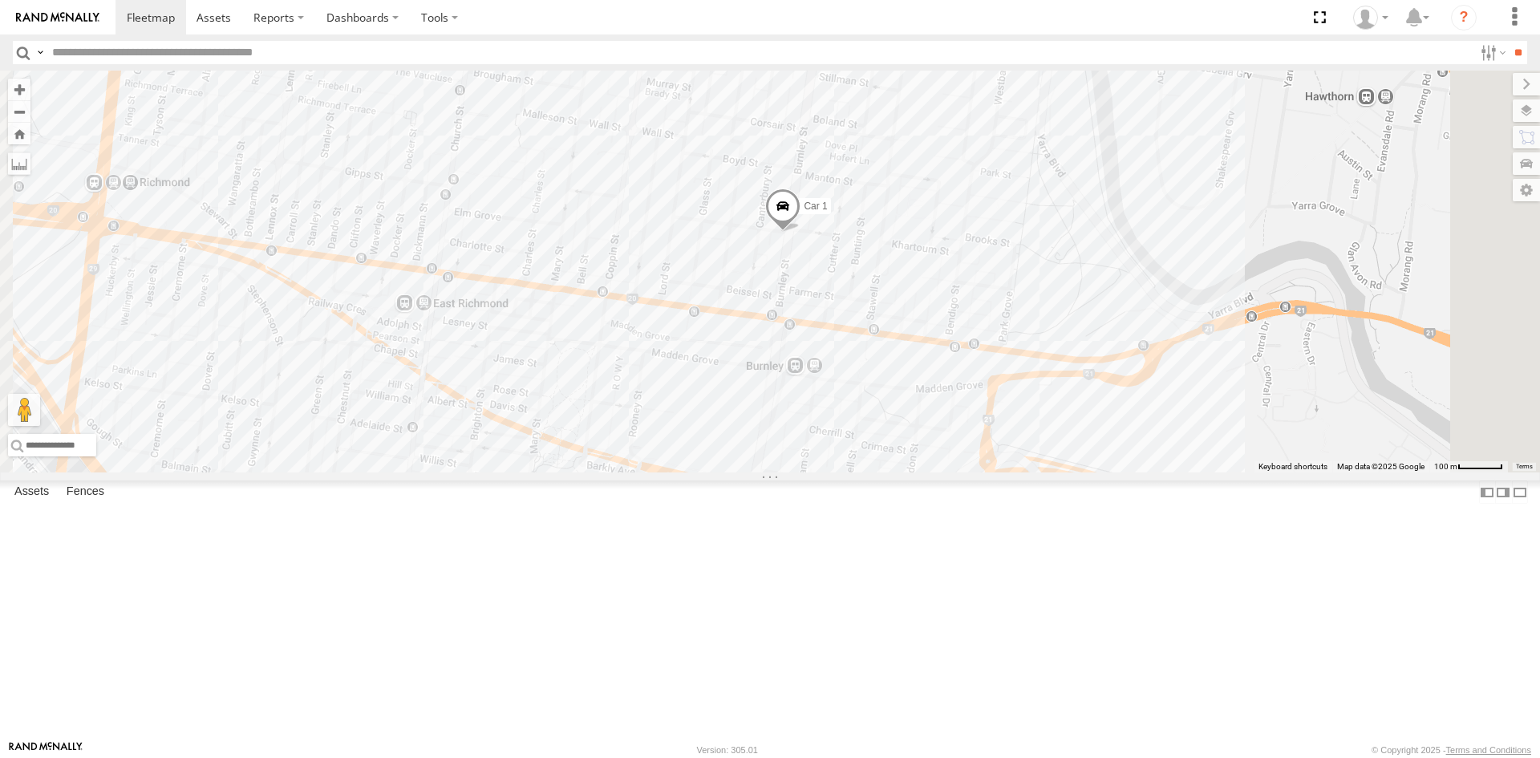
drag, startPoint x: 1046, startPoint y: 300, endPoint x: 948, endPoint y: 409, distance: 146.5
click at [948, 409] on div "Car 1" at bounding box center [770, 272] width 1540 height 402
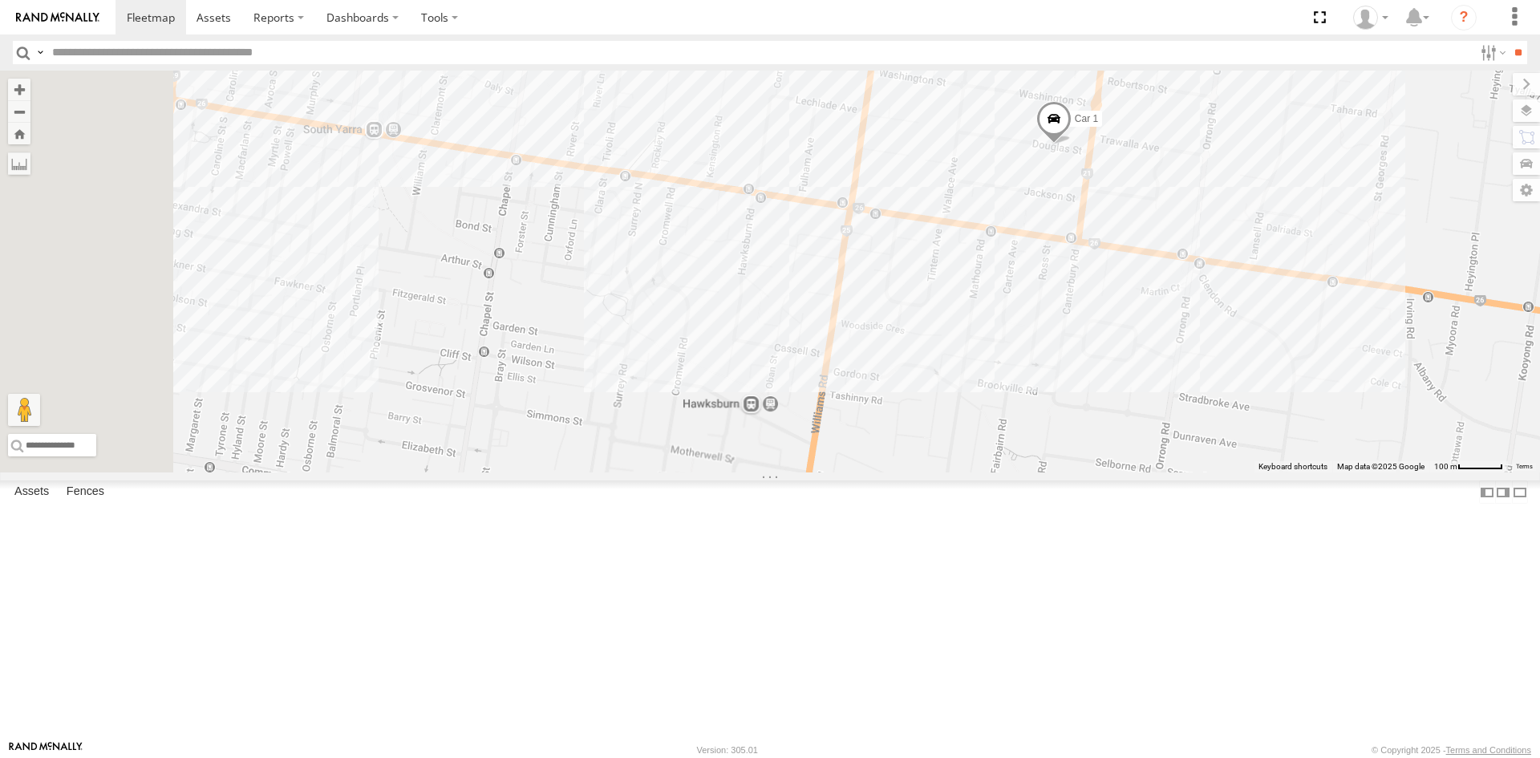
drag, startPoint x: 628, startPoint y: 325, endPoint x: 862, endPoint y: 403, distance: 246.8
click at [862, 403] on div "Car 1" at bounding box center [770, 272] width 1540 height 402
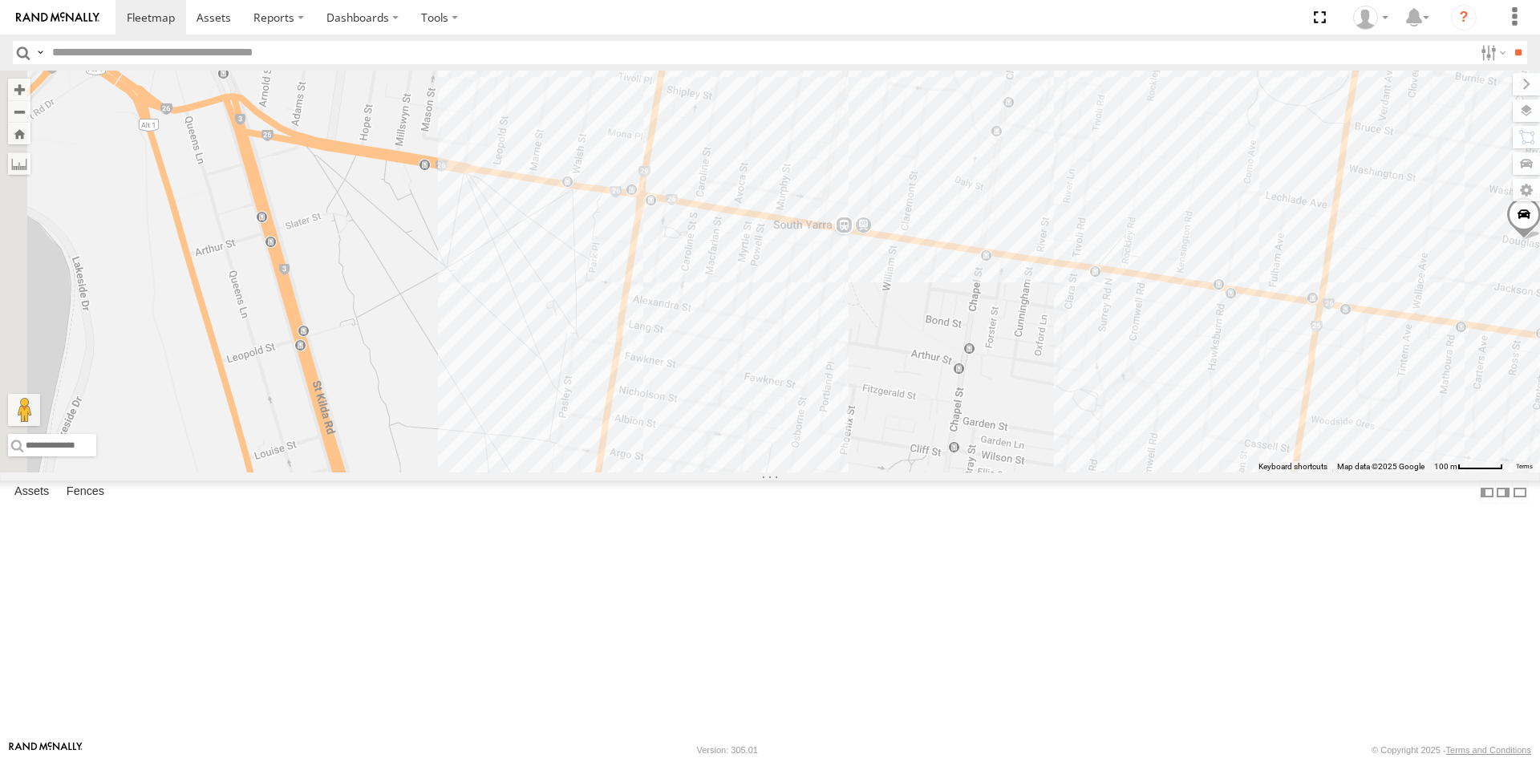
drag, startPoint x: 565, startPoint y: 338, endPoint x: 1043, endPoint y: 436, distance: 487.9
click at [1043, 436] on div "Car 1" at bounding box center [770, 272] width 1540 height 402
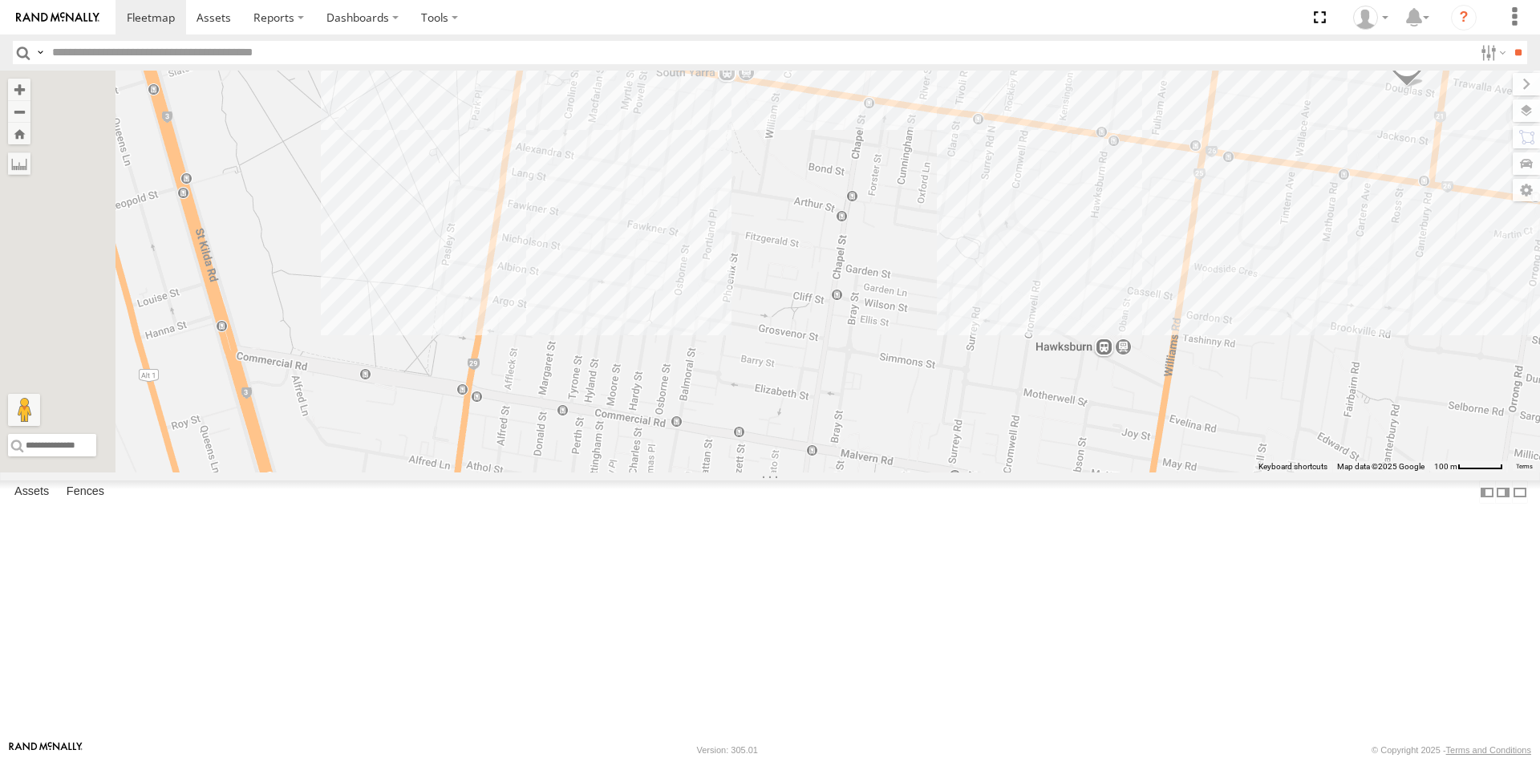
drag, startPoint x: 637, startPoint y: 560, endPoint x: 1360, endPoint y: 371, distance: 747.6
click at [1360, 371] on div "Car 1" at bounding box center [770, 272] width 1540 height 402
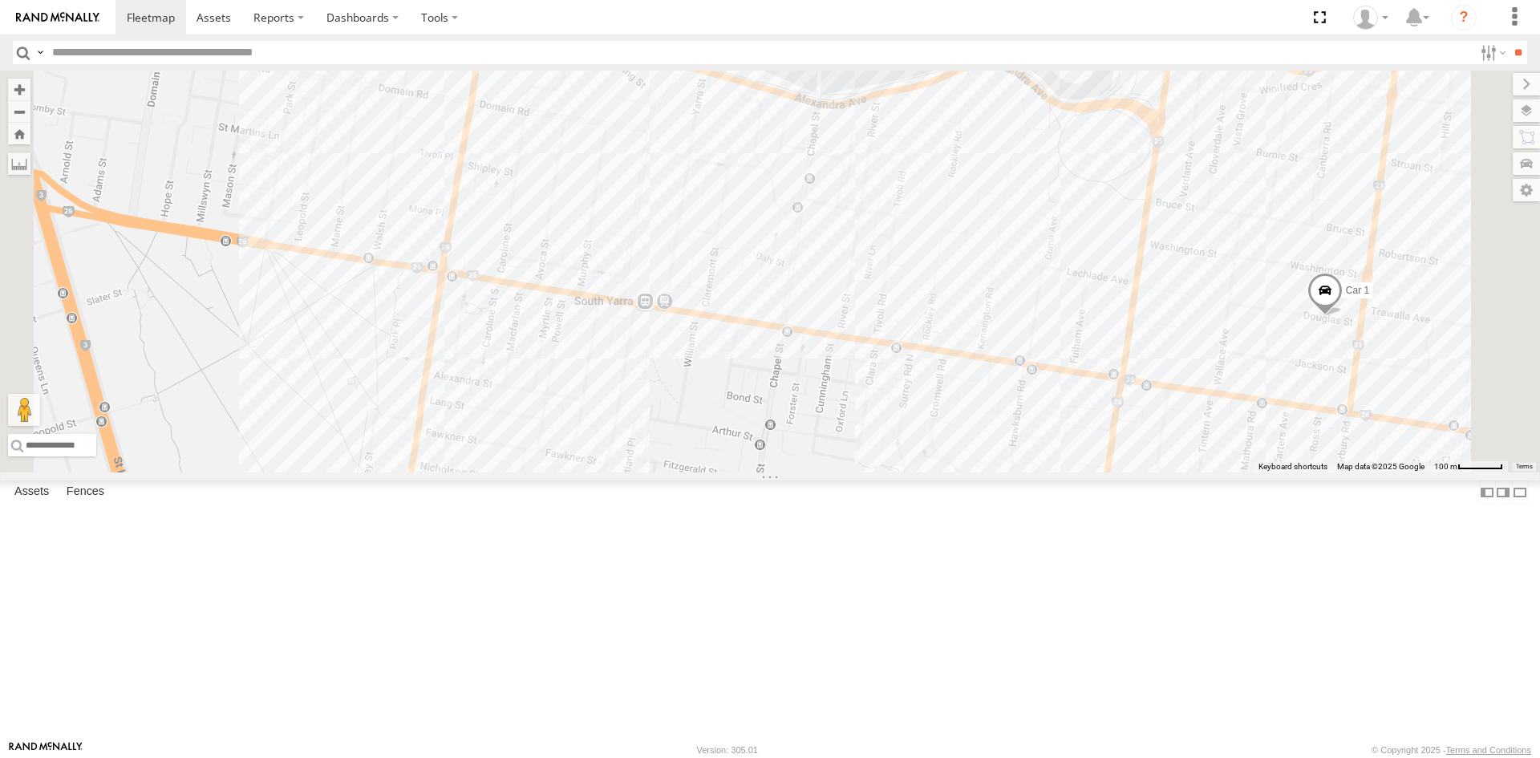
drag, startPoint x: 994, startPoint y: 217, endPoint x: 890, endPoint y: 448, distance: 253.1
click at [890, 448] on div "Car 1" at bounding box center [770, 272] width 1540 height 402
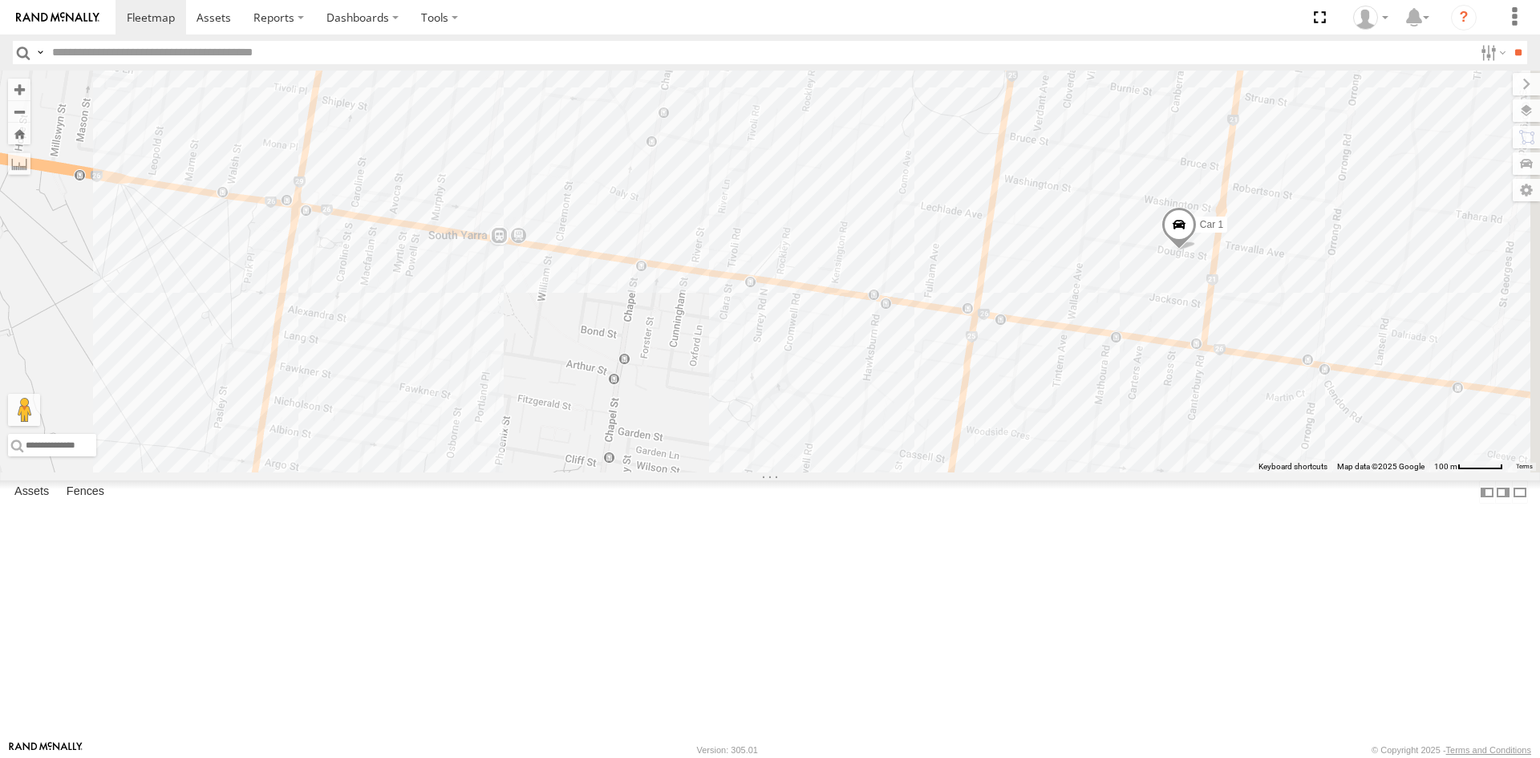
drag, startPoint x: 1210, startPoint y: 326, endPoint x: 1056, endPoint y: 257, distance: 167.7
click at [1056, 257] on div "Car 1" at bounding box center [770, 272] width 1540 height 402
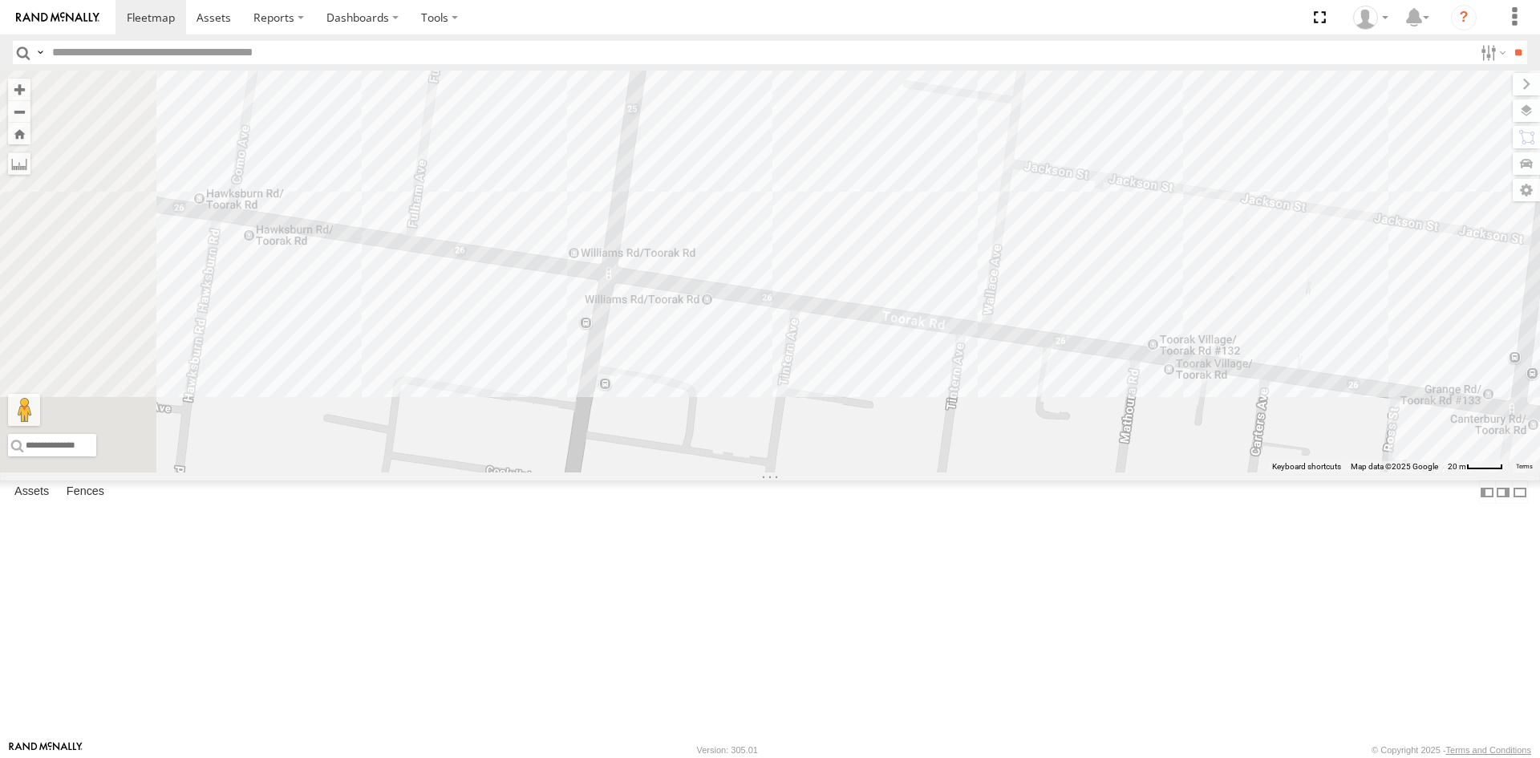
drag, startPoint x: 1270, startPoint y: 567, endPoint x: 1444, endPoint y: 136, distance: 465.0
click at [1444, 136] on div "Car 1" at bounding box center [770, 272] width 1540 height 402
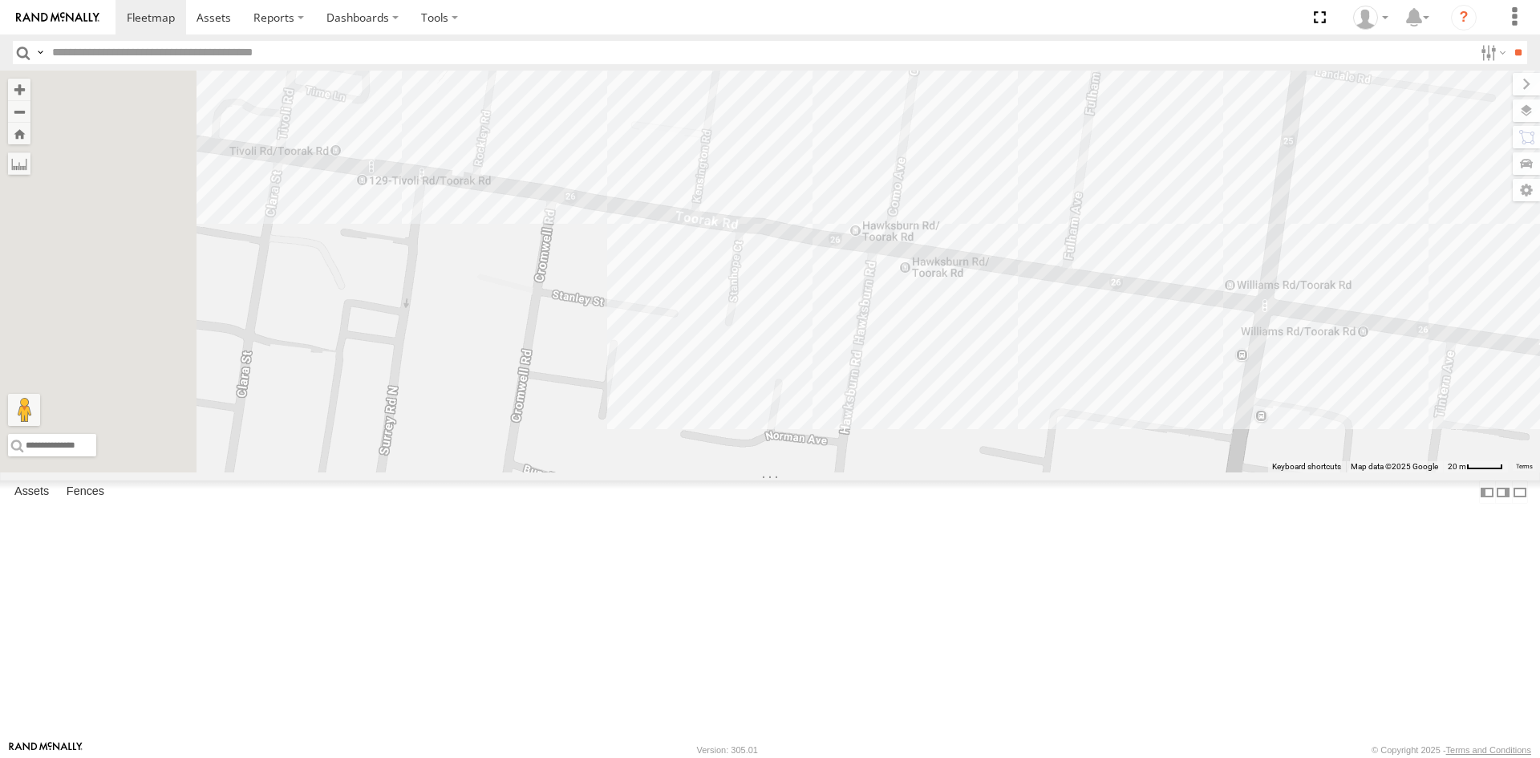
drag, startPoint x: 881, startPoint y: 452, endPoint x: 1539, endPoint y: 484, distance: 658.5
click at [1539, 472] on div "Car 1" at bounding box center [770, 272] width 1540 height 402
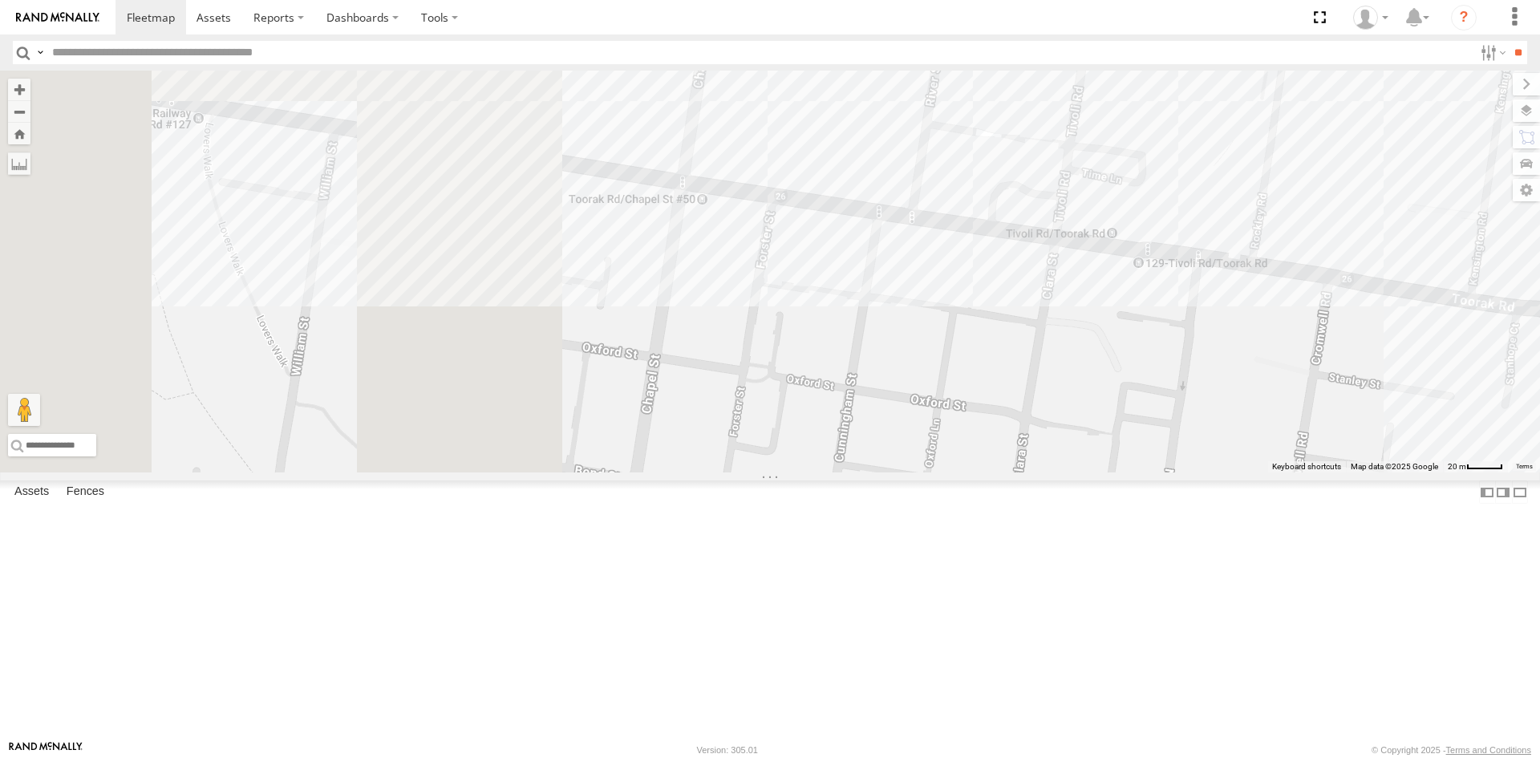
drag, startPoint x: 1072, startPoint y: 453, endPoint x: 1539, endPoint y: 488, distance: 468.1
click at [1539, 472] on div "Car 1" at bounding box center [770, 272] width 1540 height 402
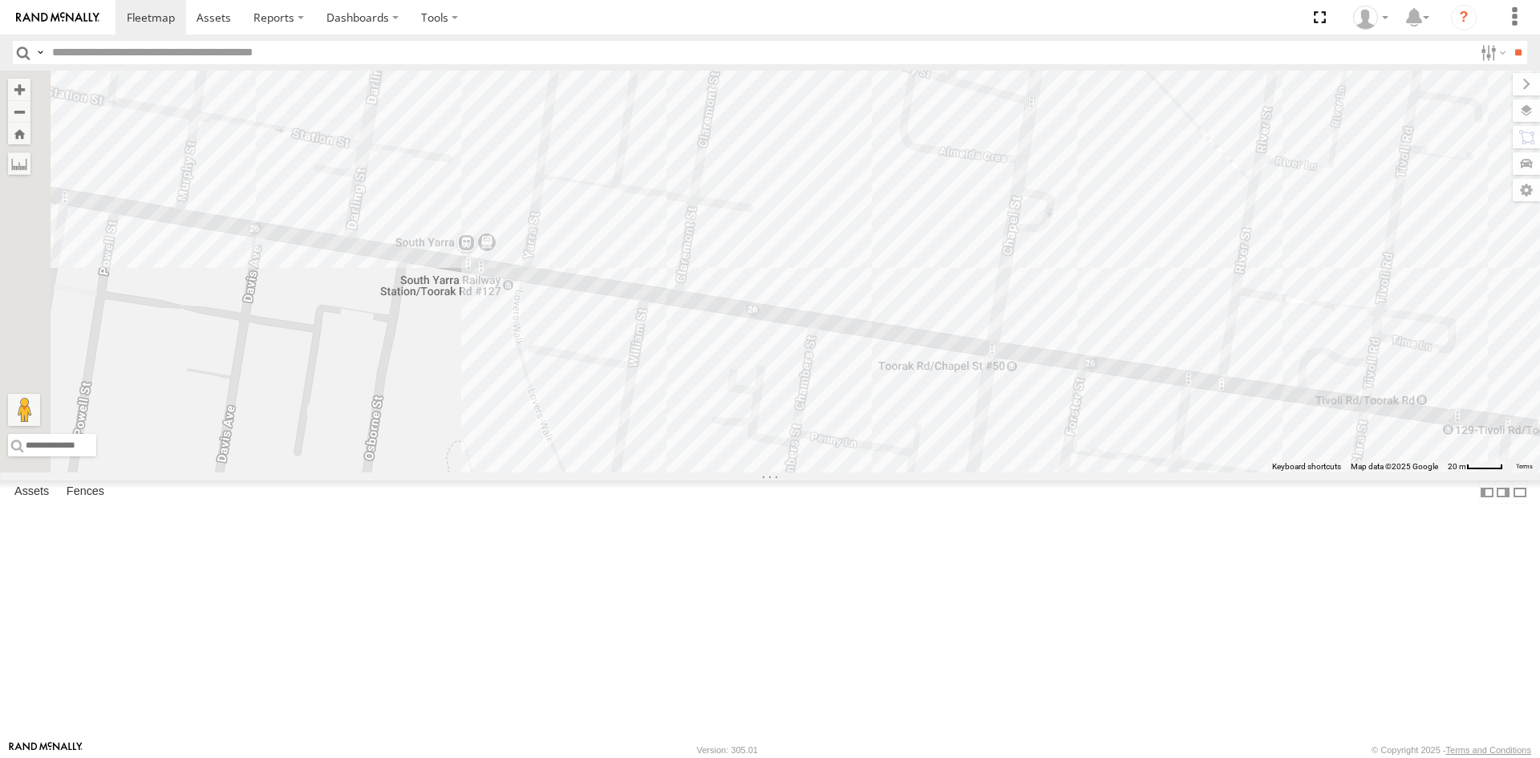
drag, startPoint x: 1000, startPoint y: 391, endPoint x: 1181, endPoint y: 535, distance: 230.6
click at [1311, 472] on div "Car 1" at bounding box center [770, 272] width 1540 height 402
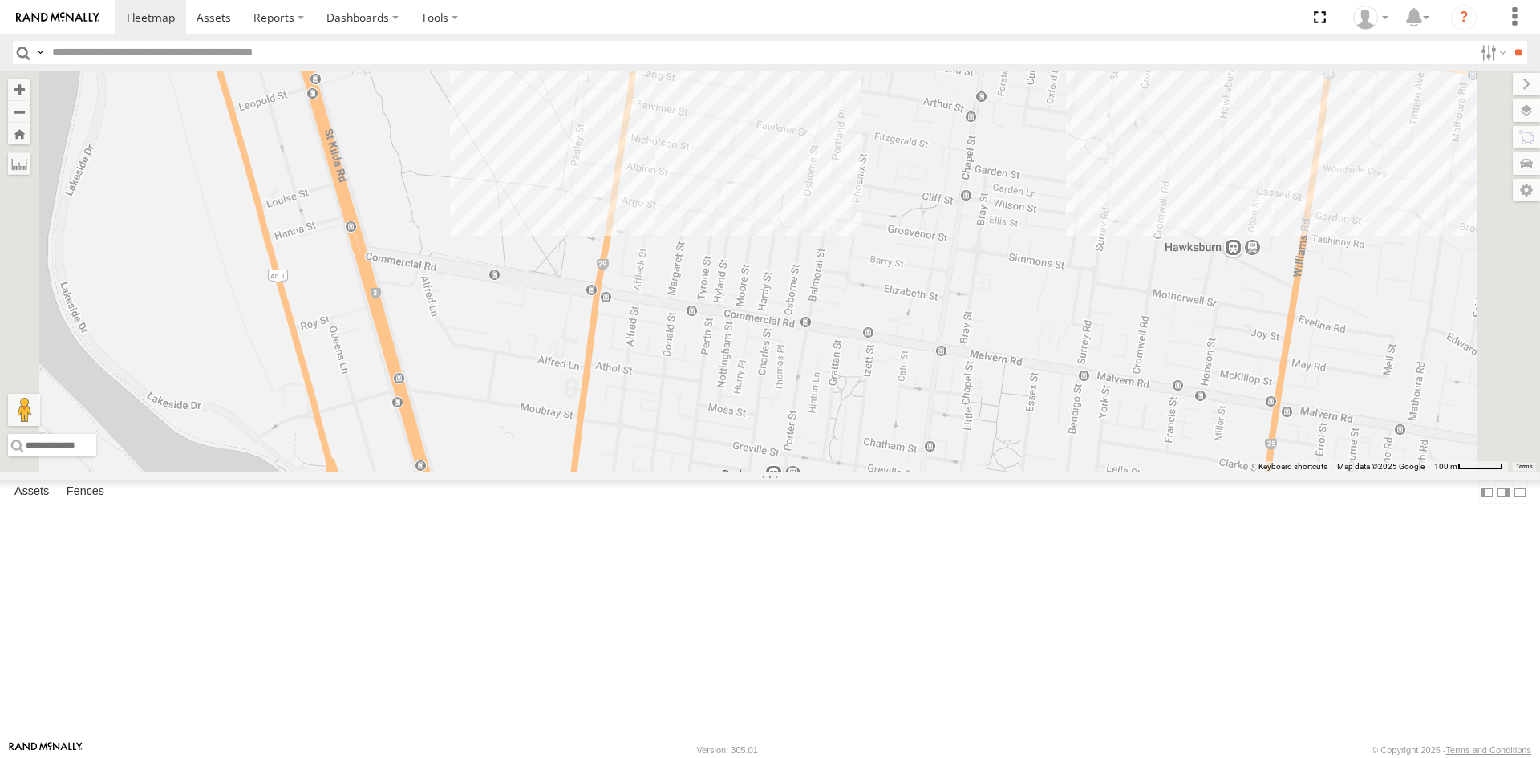
drag, startPoint x: 910, startPoint y: 575, endPoint x: 1019, endPoint y: 170, distance: 419.5
click at [1019, 170] on div "Car 1" at bounding box center [770, 272] width 1540 height 402
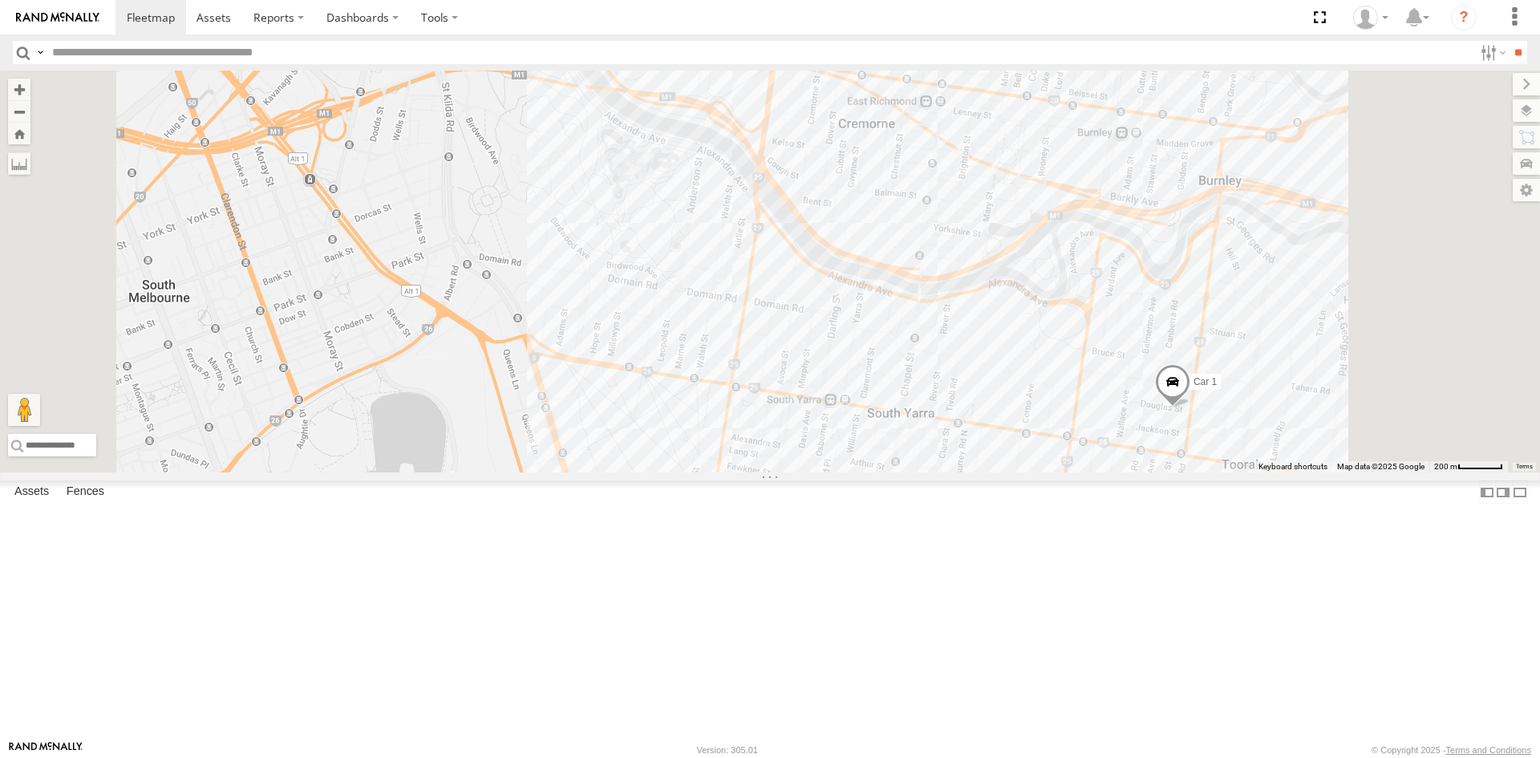
drag, startPoint x: 974, startPoint y: 147, endPoint x: 979, endPoint y: 541, distance: 393.9
click at [979, 472] on div "Car 1" at bounding box center [770, 272] width 1540 height 402
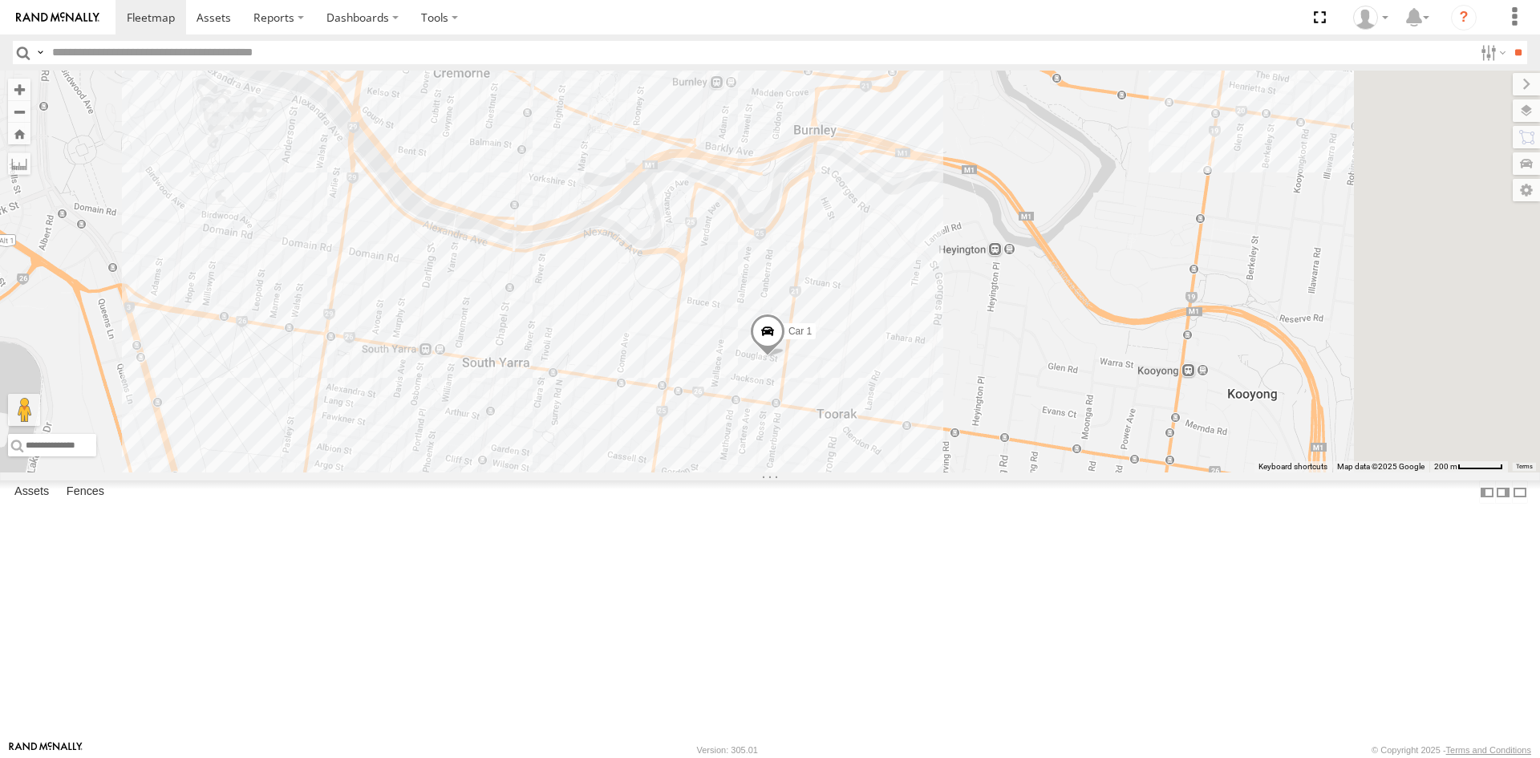
drag, startPoint x: 1164, startPoint y: 561, endPoint x: 757, endPoint y: 493, distance: 412.2
click at [757, 472] on div "Car 1" at bounding box center [770, 272] width 1540 height 402
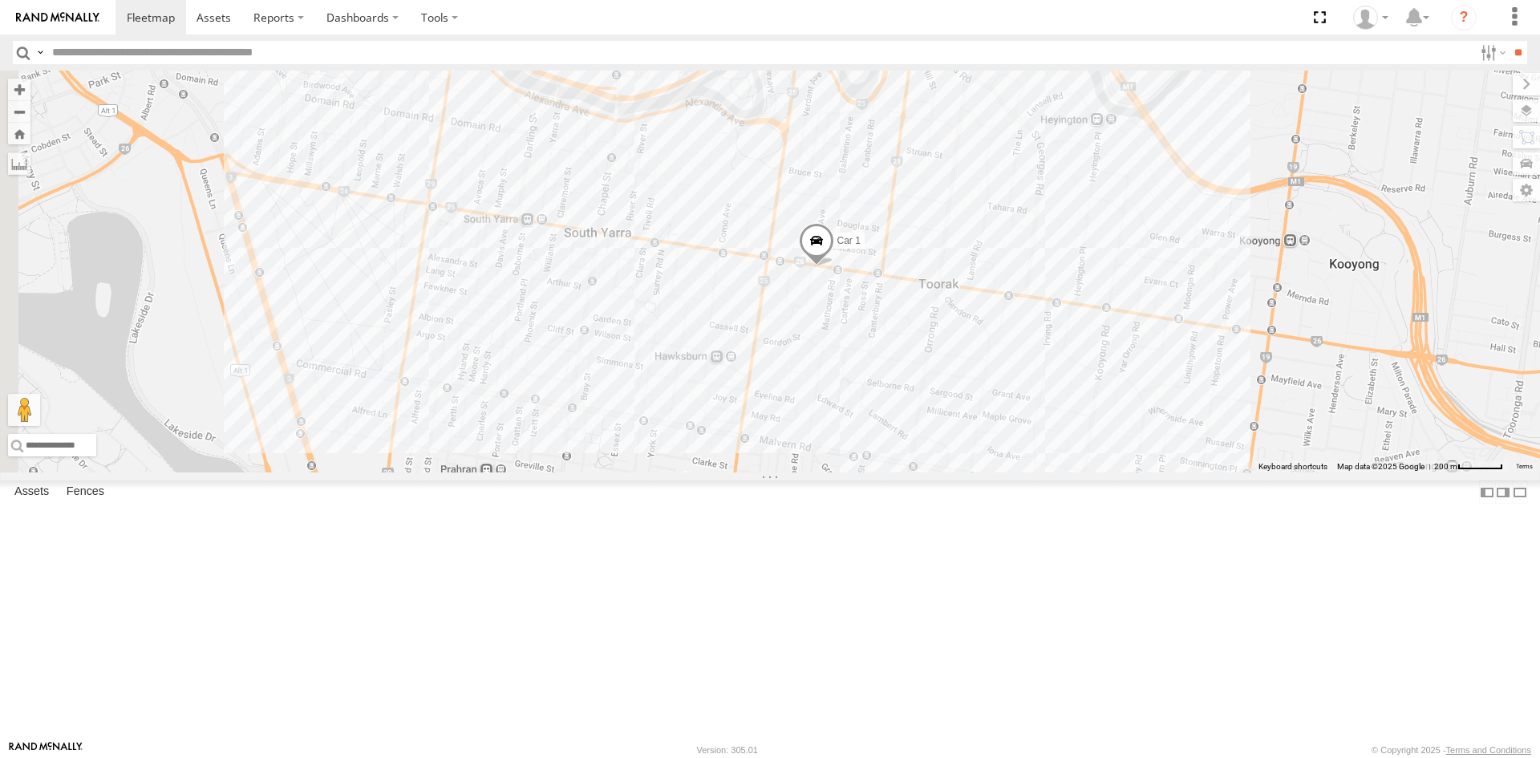
drag, startPoint x: 572, startPoint y: 223, endPoint x: 850, endPoint y: 249, distance: 279.5
click at [850, 250] on div "Car 1" at bounding box center [770, 272] width 1540 height 402
